Goal: Task Accomplishment & Management: Complete application form

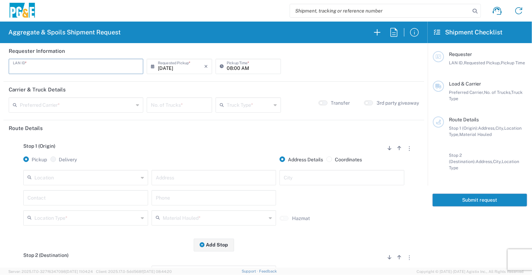
click at [57, 70] on input "text" at bounding box center [76, 66] width 126 height 12
type input "DBG7"
click at [181, 62] on input "[DATE]" at bounding box center [181, 66] width 46 height 12
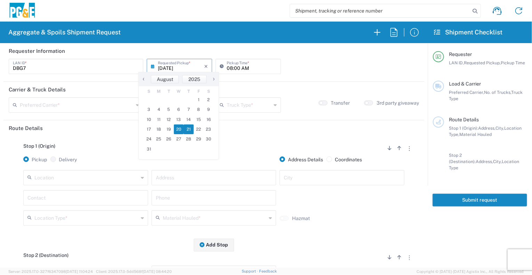
click at [186, 128] on span "21" at bounding box center [189, 129] width 10 height 10
type input "[DATE]"
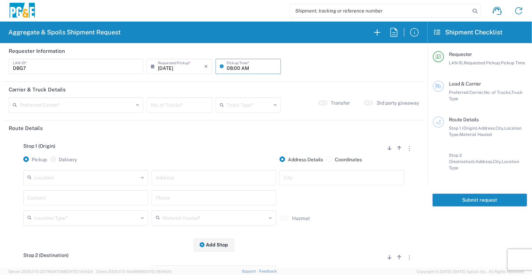
click at [227, 69] on input "08:00 AM" at bounding box center [252, 66] width 50 height 12
type input "07:30 AM"
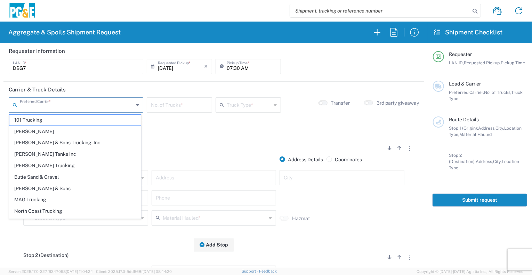
click at [79, 108] on input "text" at bounding box center [77, 104] width 114 height 12
click at [71, 207] on span "North Coast Trucking" at bounding box center [74, 211] width 131 height 11
type input "North Coast Trucking"
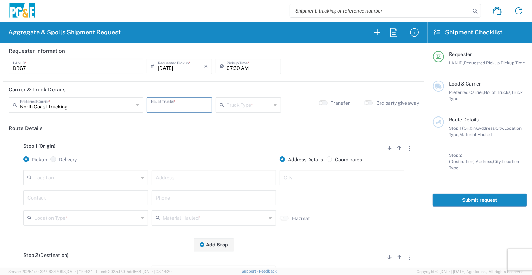
click at [171, 108] on input "number" at bounding box center [179, 104] width 57 height 12
type input "2"
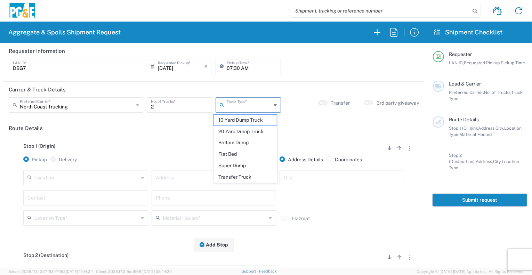
click at [229, 105] on input "text" at bounding box center [249, 104] width 44 height 12
click at [231, 162] on span "Super Dump" at bounding box center [245, 165] width 63 height 11
type input "Super Dump"
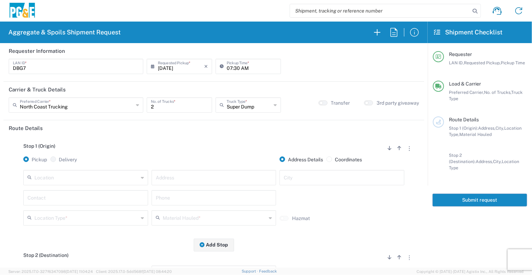
click at [102, 175] on input "text" at bounding box center [86, 177] width 104 height 12
click at [87, 161] on span "Red Bluff SC" at bounding box center [84, 163] width 121 height 11
type input "Red Bluff SC"
type input "[STREET_ADDRESS][PERSON_NAME]"
type input "[GEOGRAPHIC_DATA]"
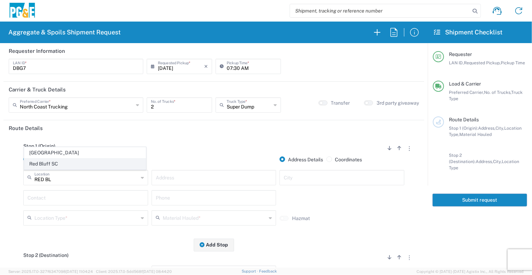
type input "Business No Loading Dock"
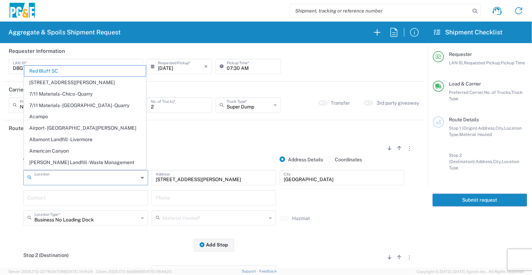
click at [84, 178] on input "text" at bounding box center [86, 177] width 104 height 12
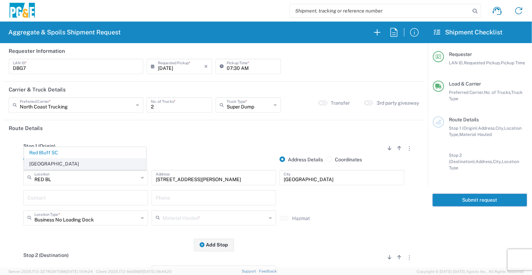
click at [72, 158] on li "[GEOGRAPHIC_DATA]" at bounding box center [85, 163] width 122 height 11
type input "[GEOGRAPHIC_DATA]"
type input "[STREET_ADDRESS]"
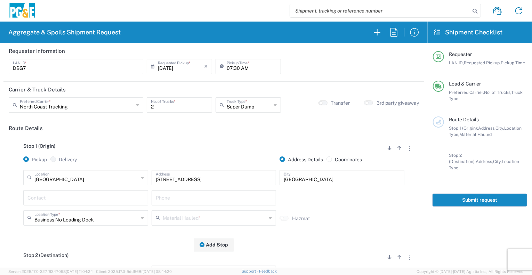
click at [132, 201] on input "text" at bounding box center [85, 197] width 116 height 12
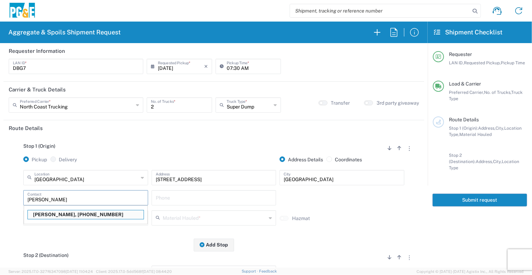
type input "[PERSON_NAME]"
type input "[PHONE_NUMBER]"
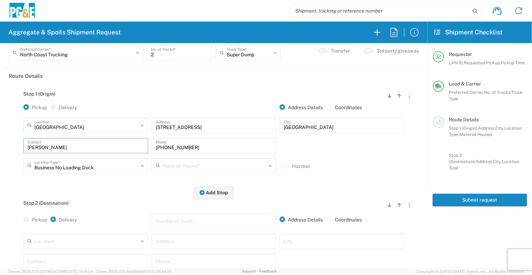
scroll to position [50, 0]
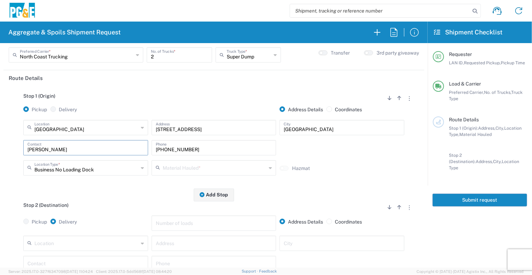
type input "[PERSON_NAME]"
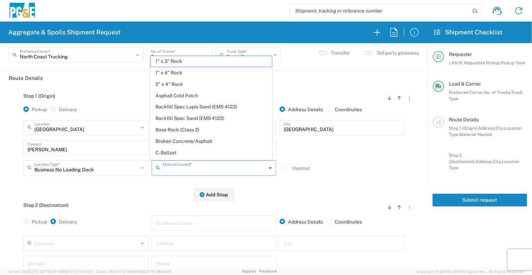
click at [182, 171] on input "text" at bounding box center [215, 167] width 104 height 12
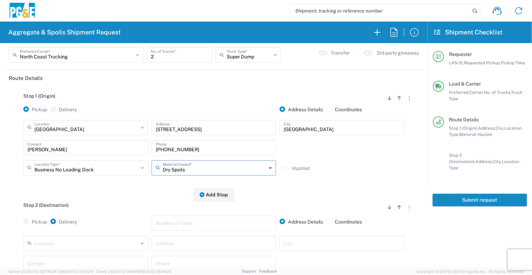
scroll to position [131, 0]
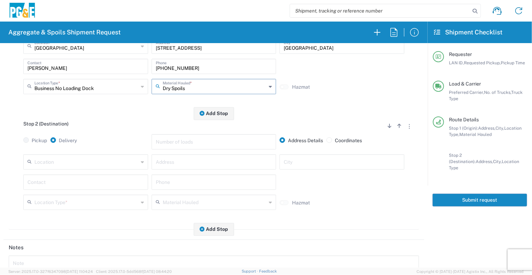
type input "Dry Spoils"
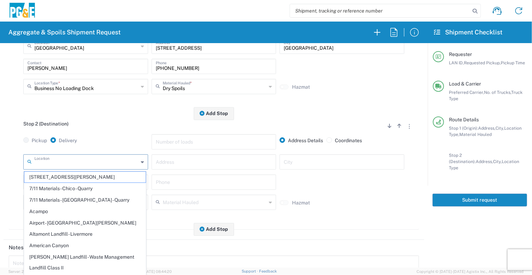
click at [113, 166] on input "text" at bounding box center [86, 161] width 104 height 12
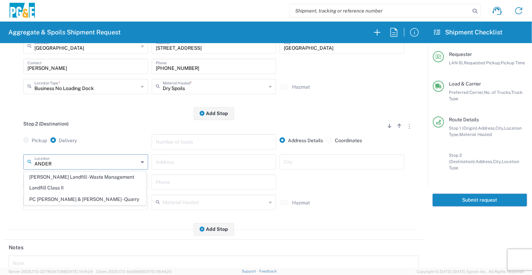
type input "[PERSON_NAME] Landfill - Waste Management Landfill Class II"
type input "[STREET_ADDRESS]"
type input "[PERSON_NAME]"
type input "Landfill"
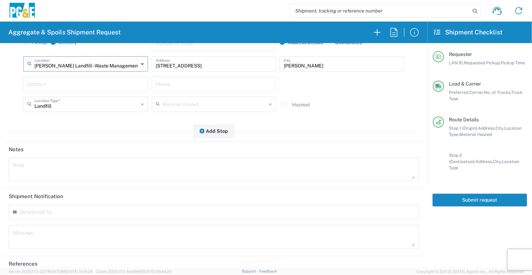
scroll to position [255, 0]
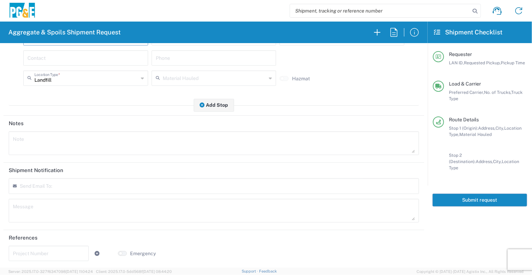
type input "[PERSON_NAME] Landfill - Waste Management Landfill Class II"
click at [40, 187] on input "text" at bounding box center [53, 189] width 61 height 6
type input "[EMAIL_ADDRESS][DOMAIN_NAME]"
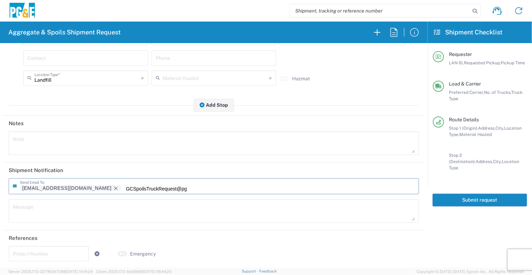
scroll to position [0, 0]
type input "[EMAIL_ADDRESS][DOMAIN_NAME]"
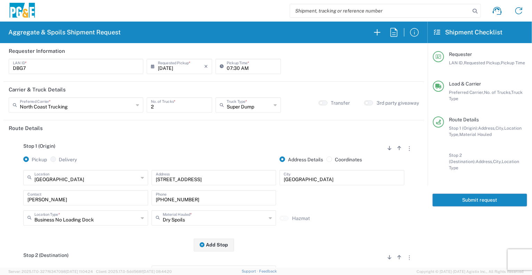
click at [471, 194] on button "Submit request" at bounding box center [479, 200] width 95 height 13
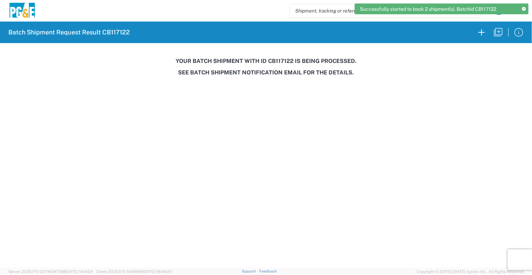
click at [278, 63] on h3 "Your batch shipment with id CB117122 is being processed." at bounding box center [266, 61] width 522 height 7
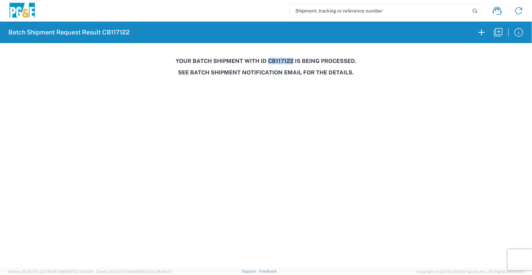
click at [278, 63] on h3 "Your batch shipment with id CB117122 is being processed." at bounding box center [266, 61] width 522 height 7
copy h3 "CB117122"
